Goal: Find specific page/section: Find specific page/section

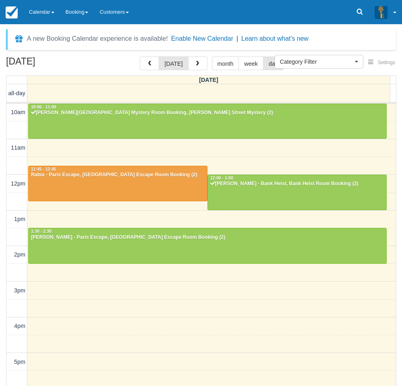
select select
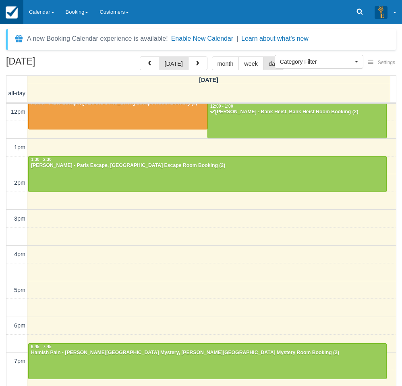
click at [21, 3] on link at bounding box center [11, 12] width 23 height 24
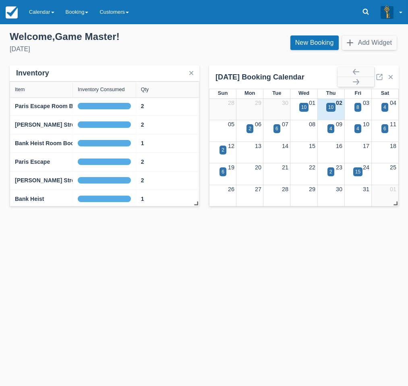
click at [43, 10] on link "Calendar" at bounding box center [41, 12] width 37 height 24
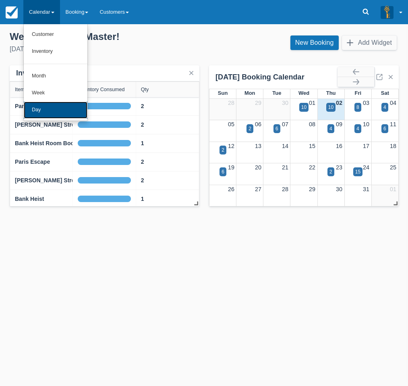
click at [39, 111] on link "Day" at bounding box center [56, 110] width 64 height 17
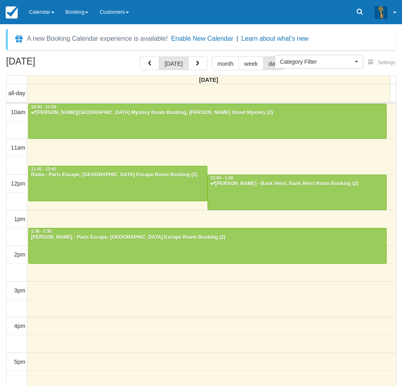
select select
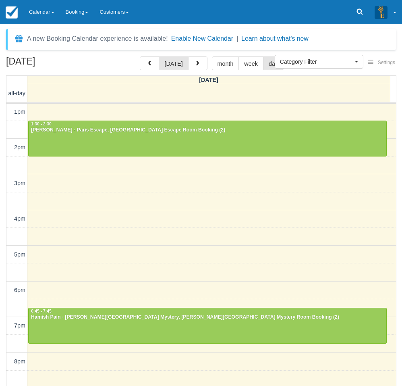
click at [4, 281] on div "[DATE] [DATE] month week day [DATE] all-day 10am 11am 12pm 1pm 2pm 3pm 4pm 5pm …" at bounding box center [201, 232] width 402 height 353
